Goal: Find specific page/section: Find specific page/section

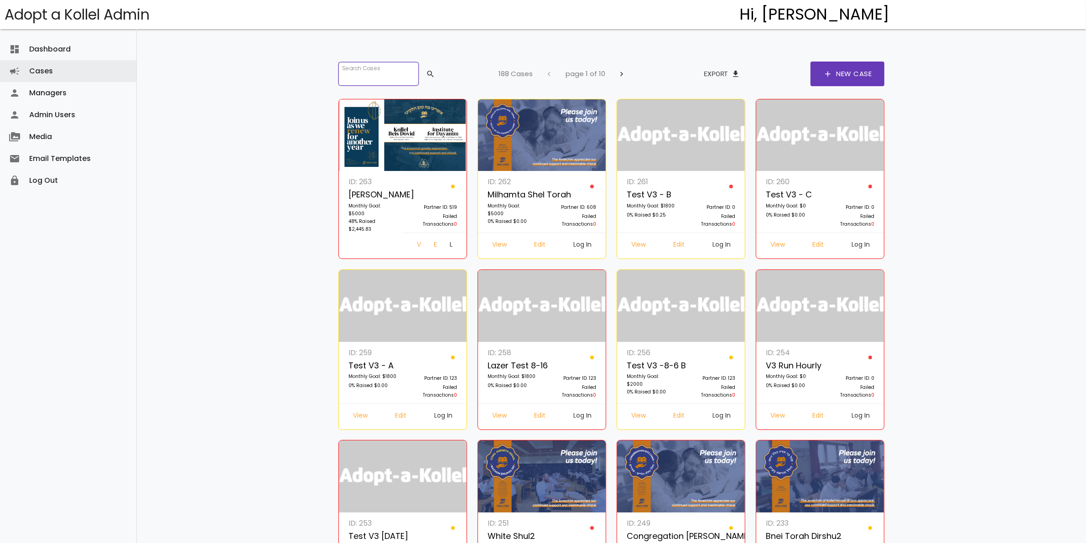
click at [370, 73] on input "search" at bounding box center [379, 74] width 80 height 24
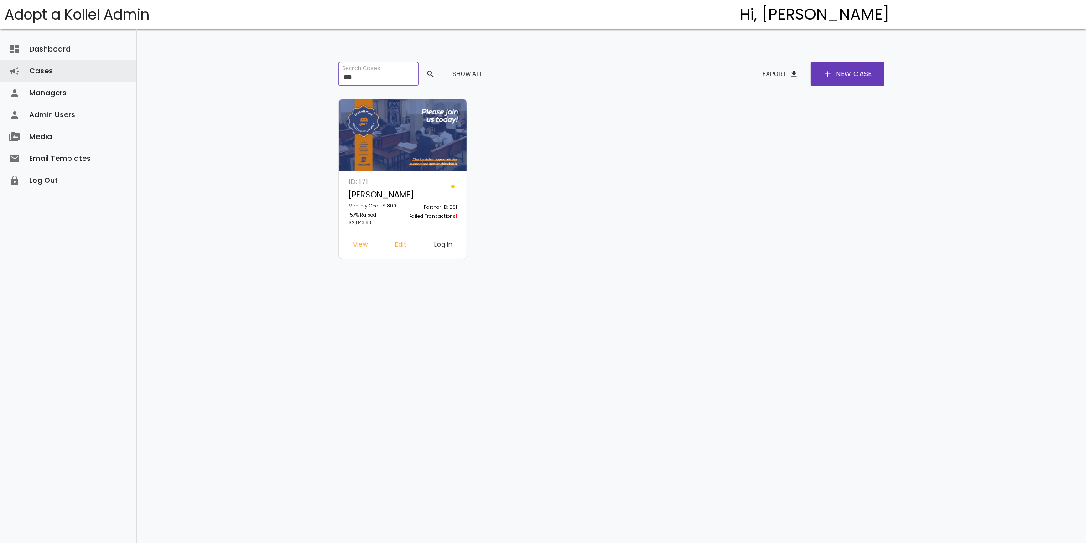
type input "***"
click at [439, 247] on link "Log In" at bounding box center [443, 246] width 33 height 16
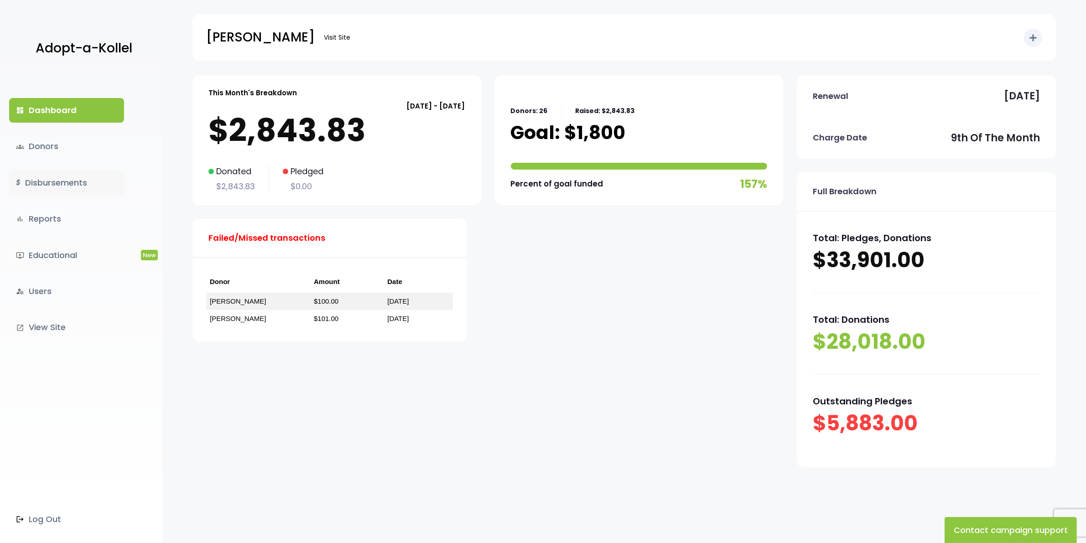
click at [71, 183] on link "$ Disbursements" at bounding box center [66, 183] width 115 height 25
